Goal: Task Accomplishment & Management: Use online tool/utility

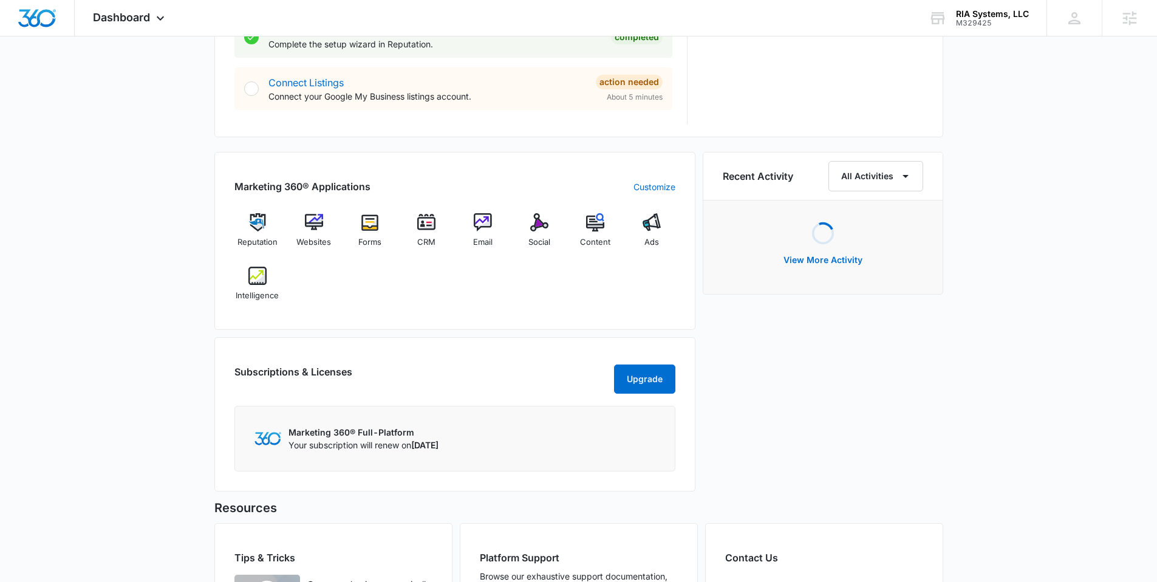
scroll to position [781, 0]
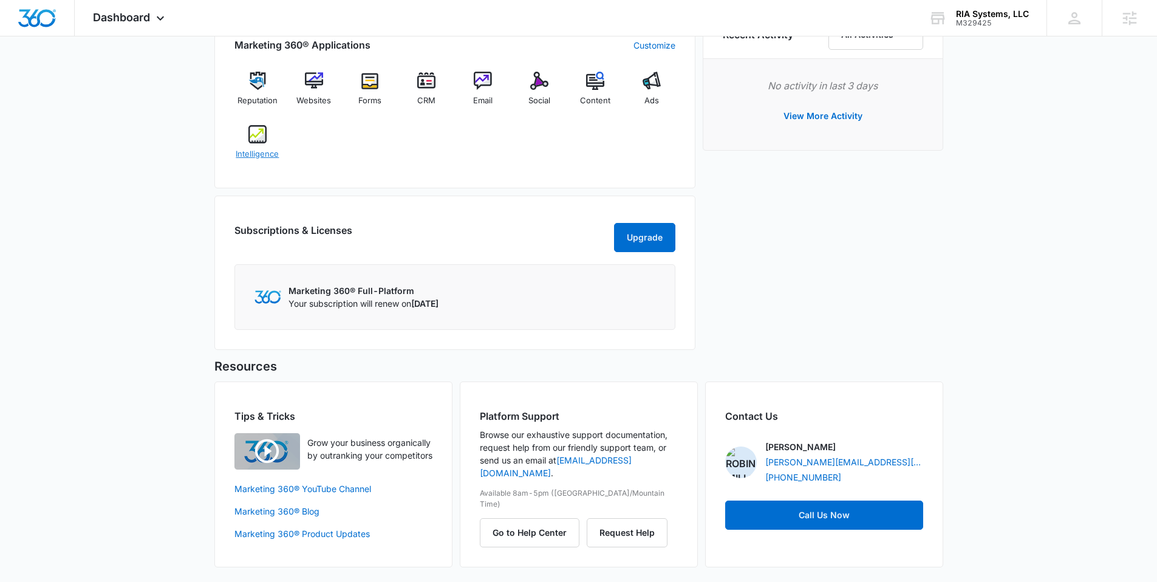
click at [253, 144] on div "Intelligence" at bounding box center [257, 147] width 47 height 44
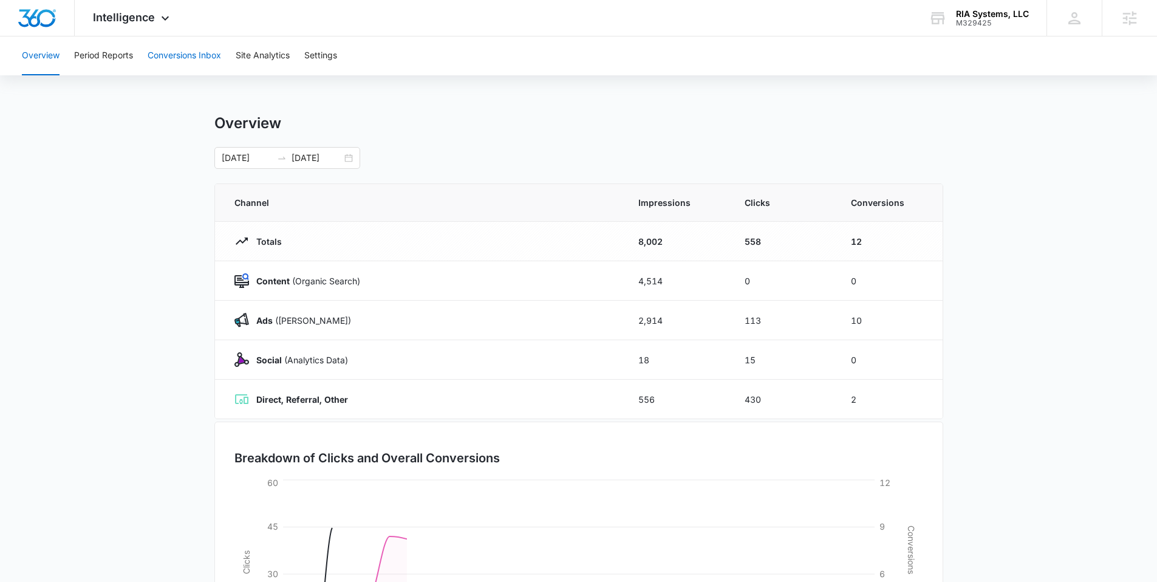
click at [186, 50] on button "Conversions Inbox" at bounding box center [184, 55] width 73 height 39
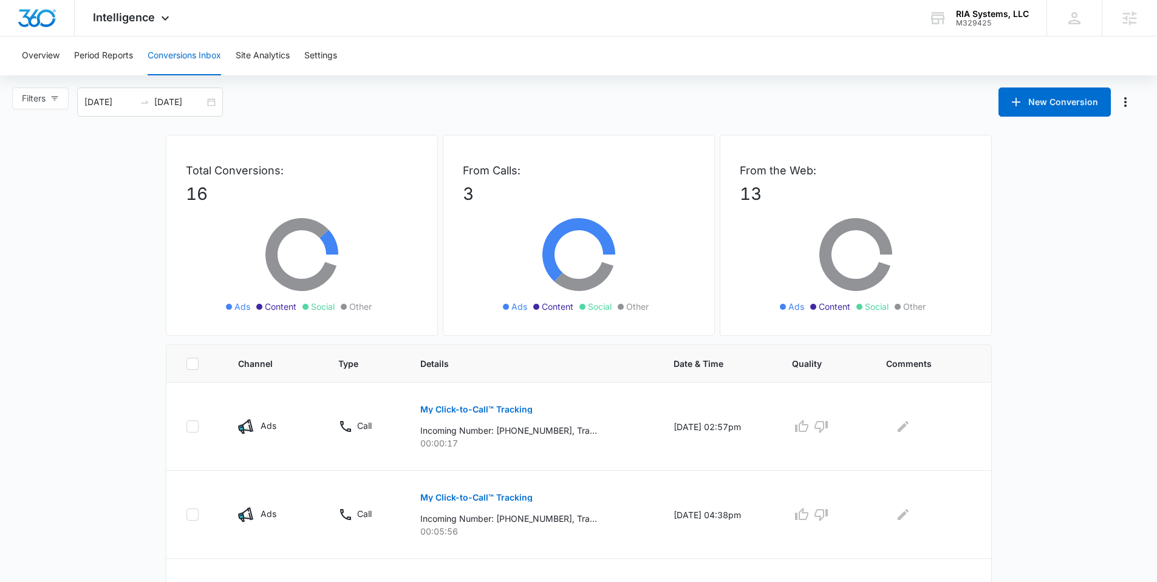
scroll to position [196, 0]
